Goal: Information Seeking & Learning: Check status

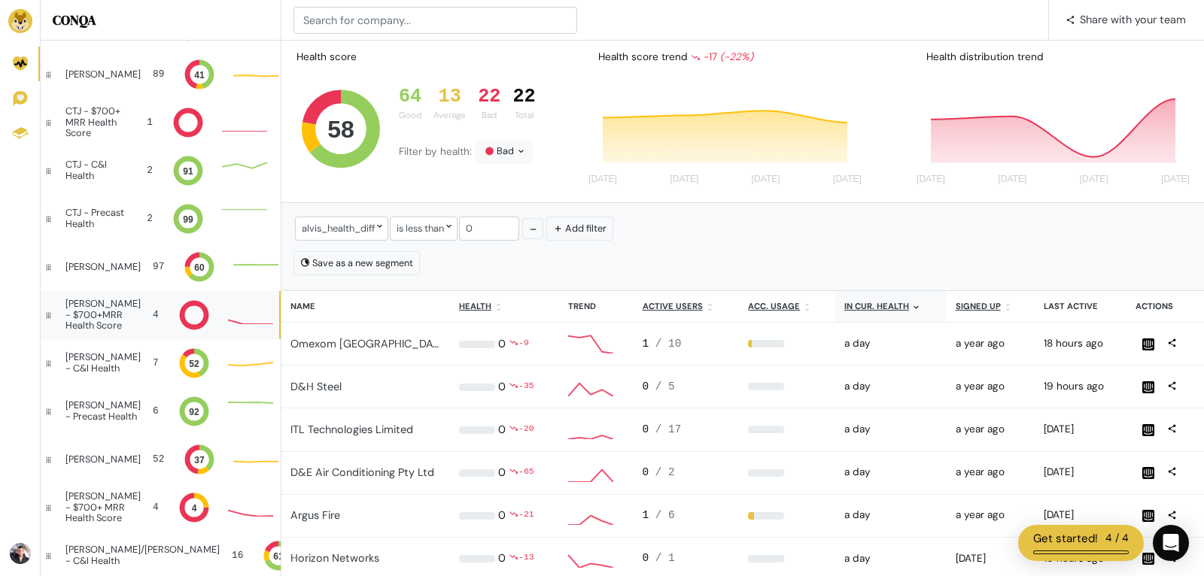
click at [105, 312] on div "[PERSON_NAME] - $700+MRR Health Score" at bounding box center [102, 315] width 75 height 32
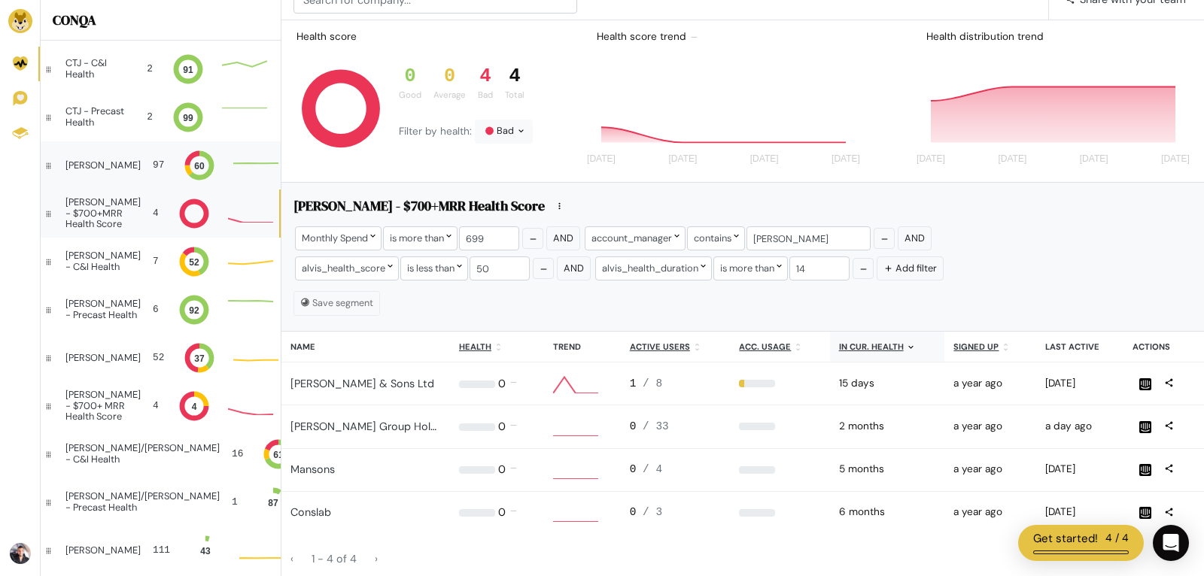
scroll to position [1103, 0]
click at [124, 263] on div "[PERSON_NAME] - C&I Health 7 52 Average: 3 Average: 3 Average: 3" at bounding box center [160, 261] width 238 height 48
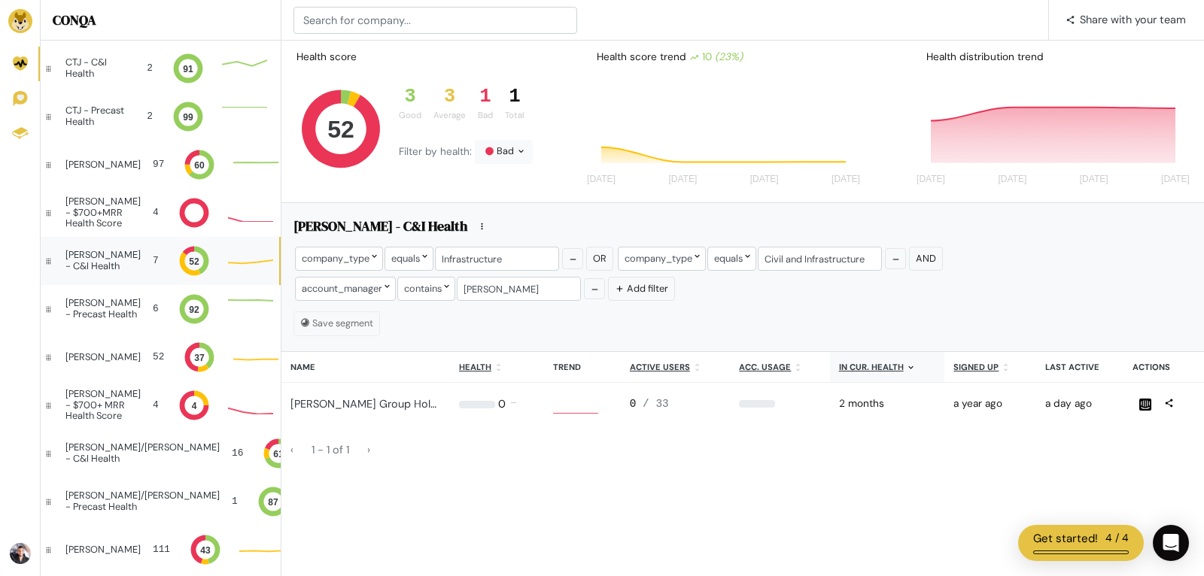
scroll to position [1, 1]
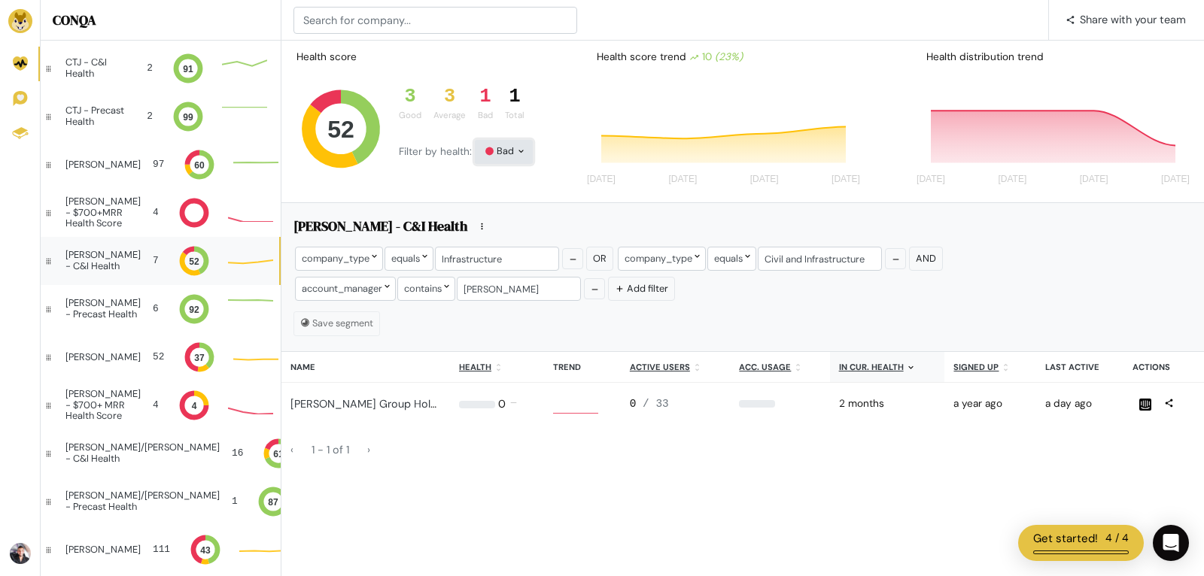
click at [503, 150] on div "Bad" at bounding box center [504, 152] width 58 height 24
click at [499, 180] on button "All" at bounding box center [517, 181] width 84 height 35
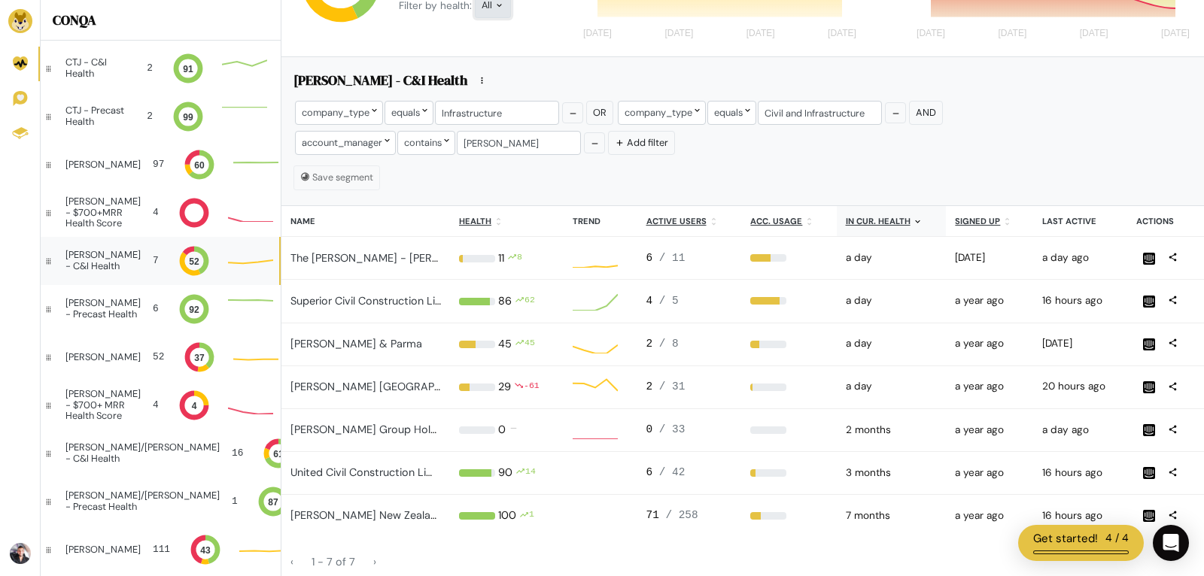
scroll to position [1, 0]
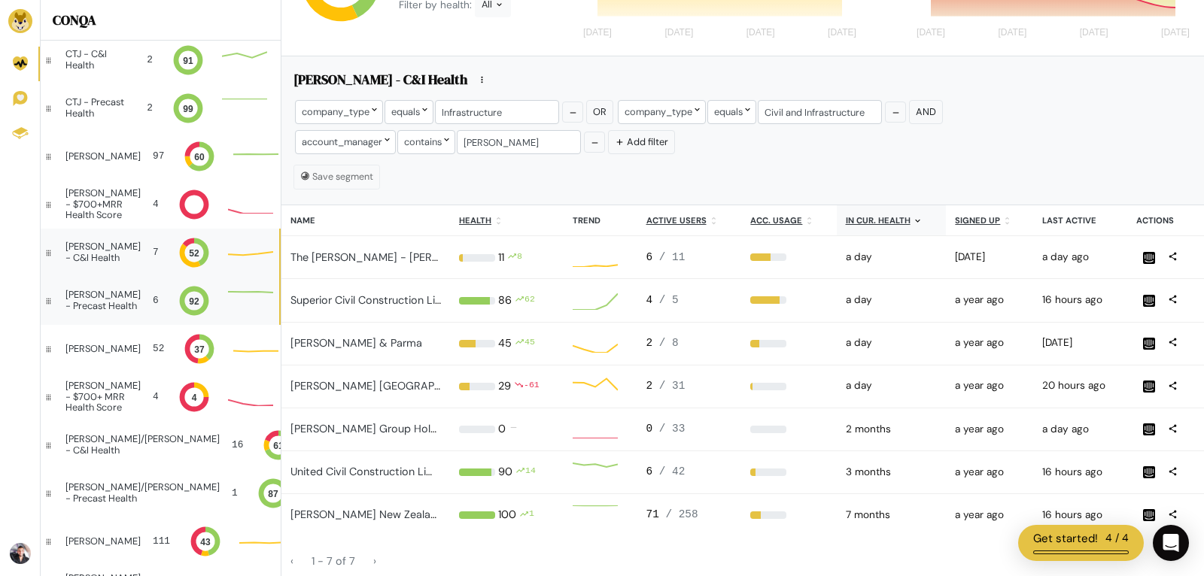
click at [102, 293] on div "[PERSON_NAME] - Precast Health" at bounding box center [102, 301] width 75 height 22
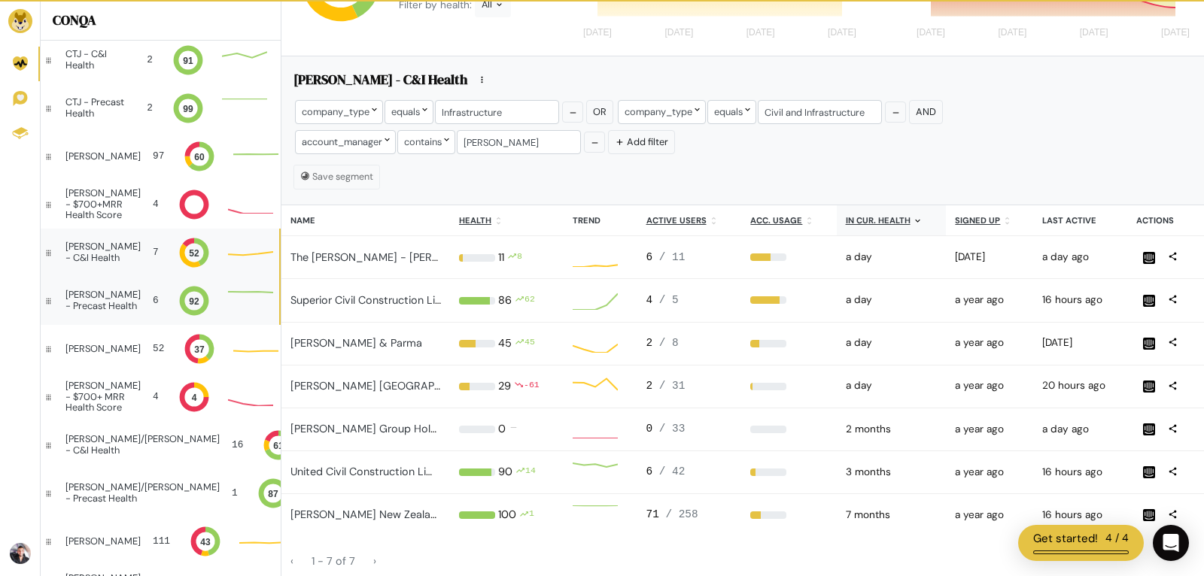
scroll to position [0, 1]
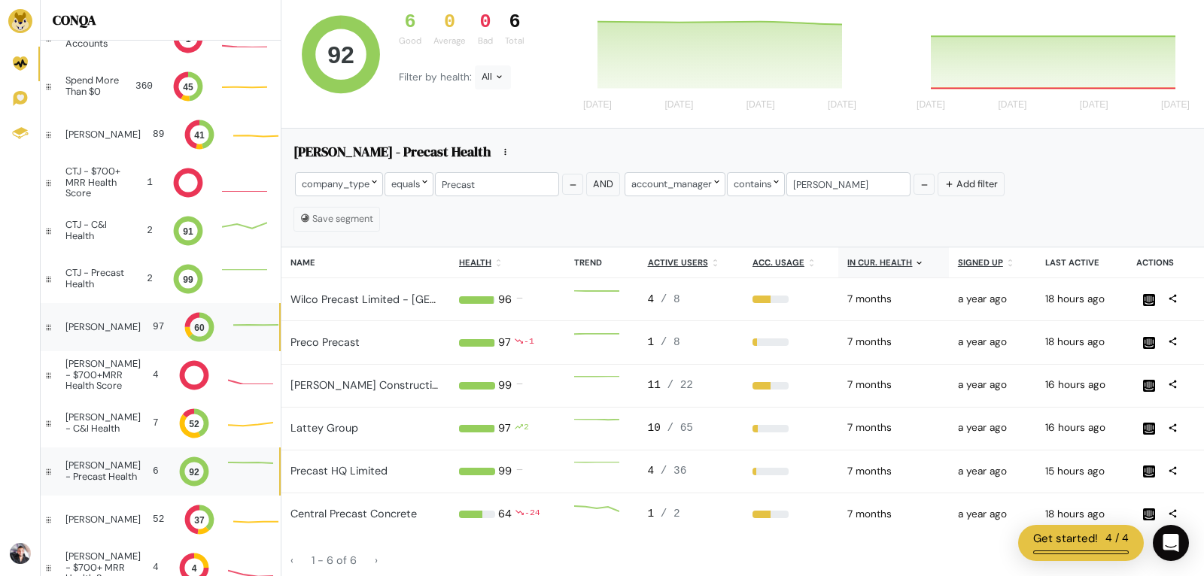
click at [105, 333] on div "[PERSON_NAME] 97 60 Good: 61 Good: 61 Good: 61 59" at bounding box center [160, 327] width 238 height 48
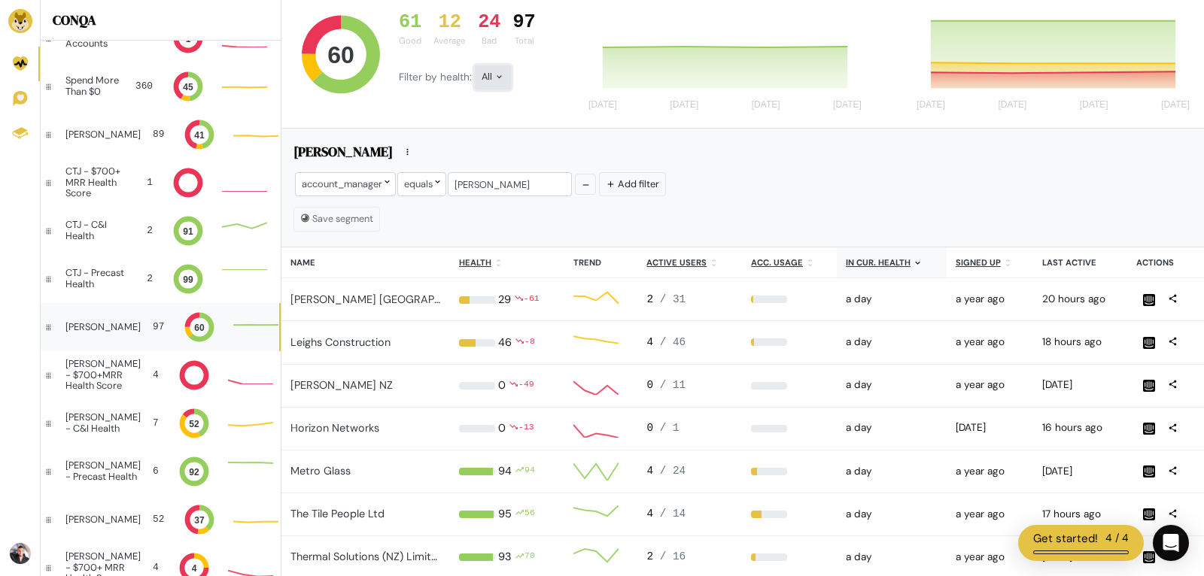
click at [494, 68] on div "All" at bounding box center [493, 77] width 36 height 24
click at [513, 196] on button "Bad" at bounding box center [517, 212] width 84 height 35
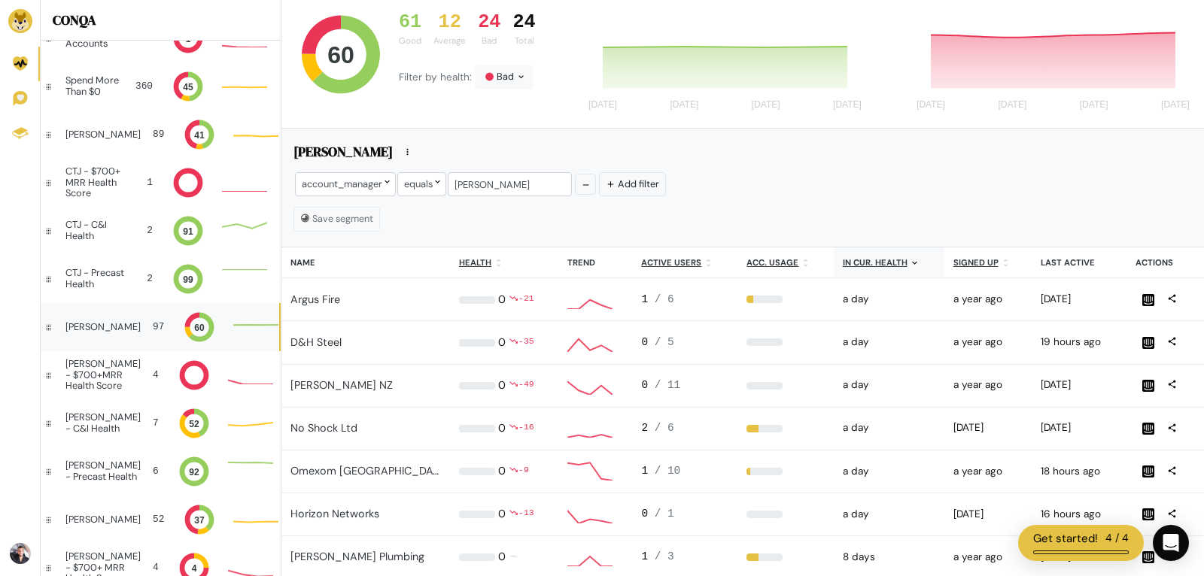
click at [1047, 254] on th "Last active" at bounding box center [1078, 263] width 95 height 31
click at [845, 260] on u "In cur. health" at bounding box center [875, 262] width 65 height 11
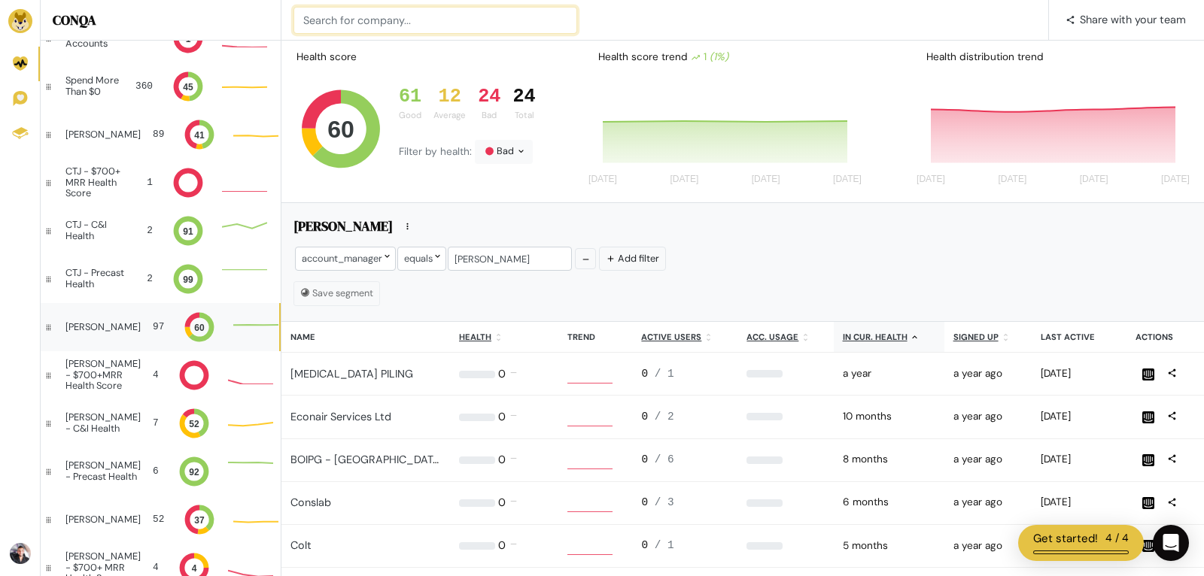
click at [348, 14] on input at bounding box center [435, 20] width 284 height 27
type input "consl"
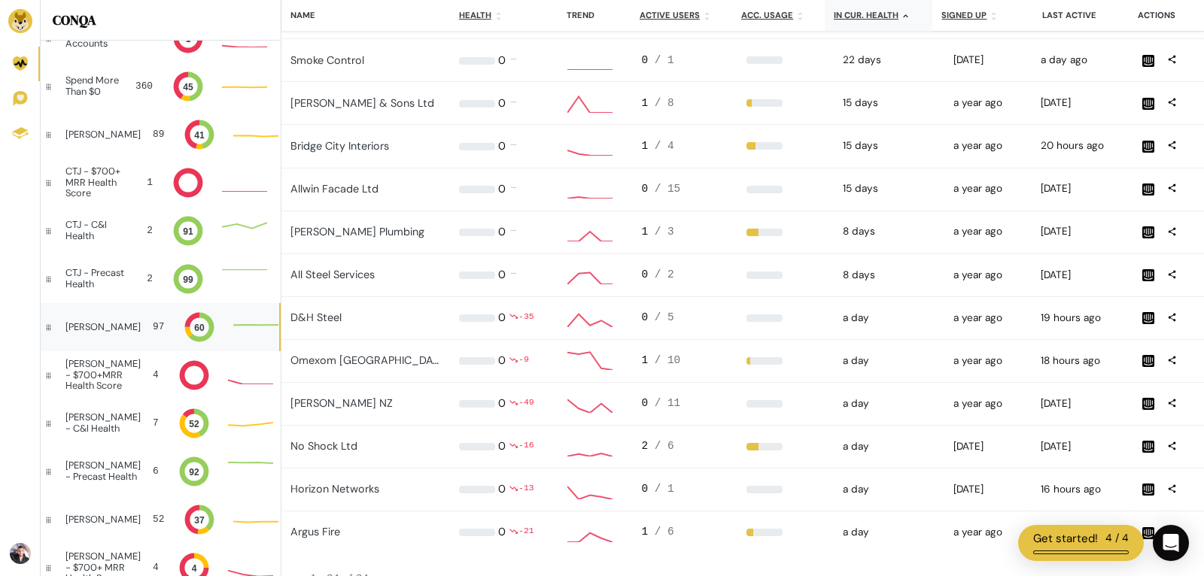
scroll to position [830, 0]
